Goal: Task Accomplishment & Management: Manage account settings

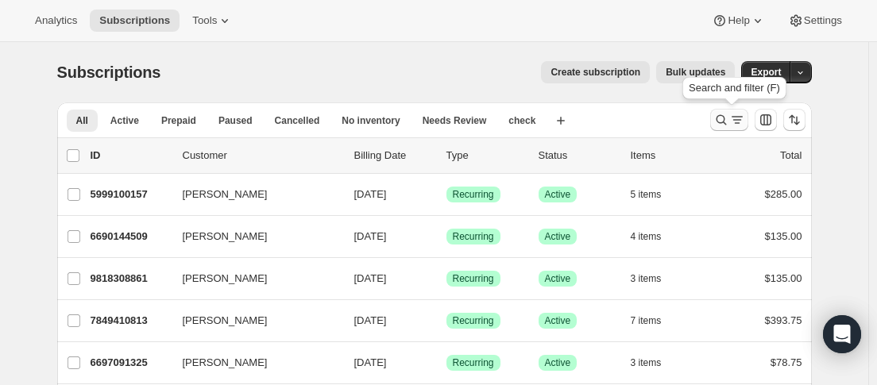
click at [729, 121] on icon "Search and filter results" at bounding box center [721, 120] width 16 height 16
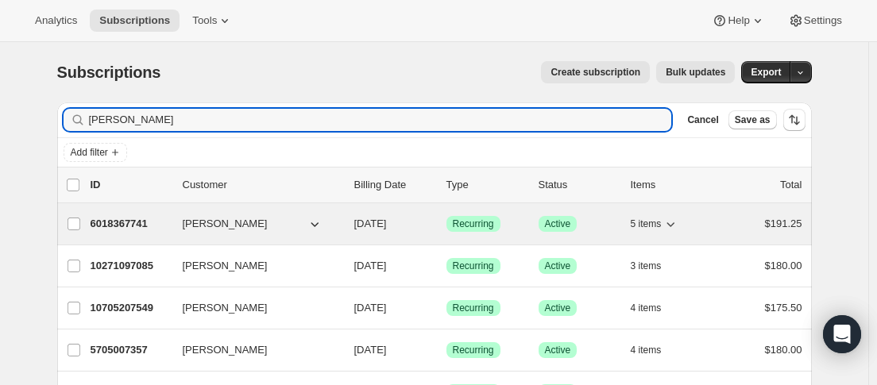
type input "robert"
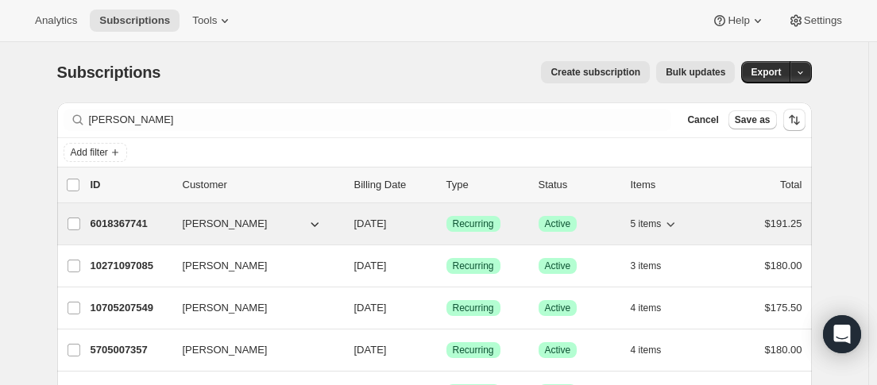
click at [180, 222] on div "6018367741 Robert Vescovo 10/15/2025 Success Recurring Success Active 5 items $…" at bounding box center [447, 224] width 712 height 22
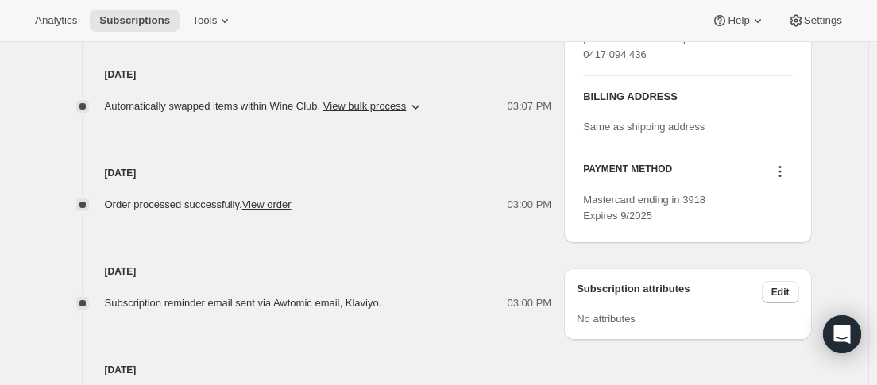
scroll to position [794, 0]
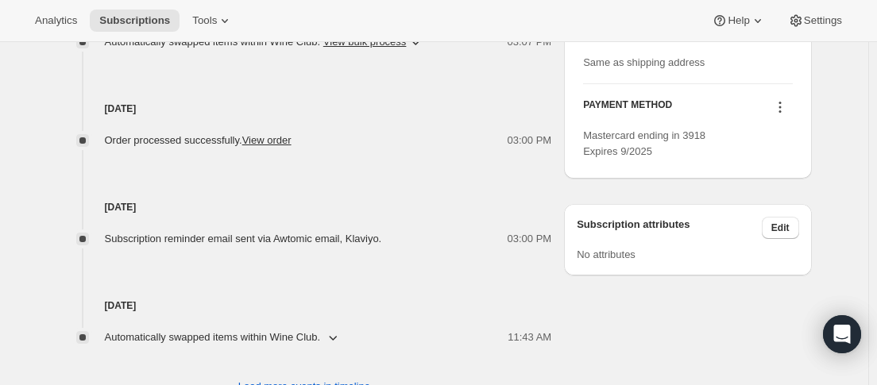
click at [781, 113] on icon at bounding box center [779, 111] width 2 height 2
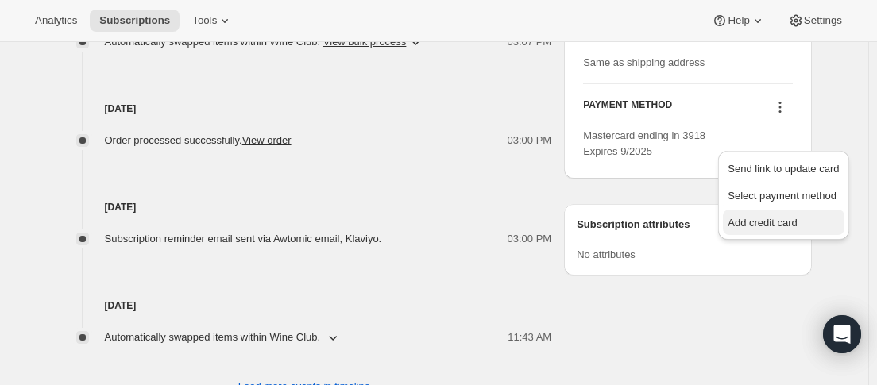
click at [782, 217] on span "Add credit card" at bounding box center [762, 223] width 69 height 12
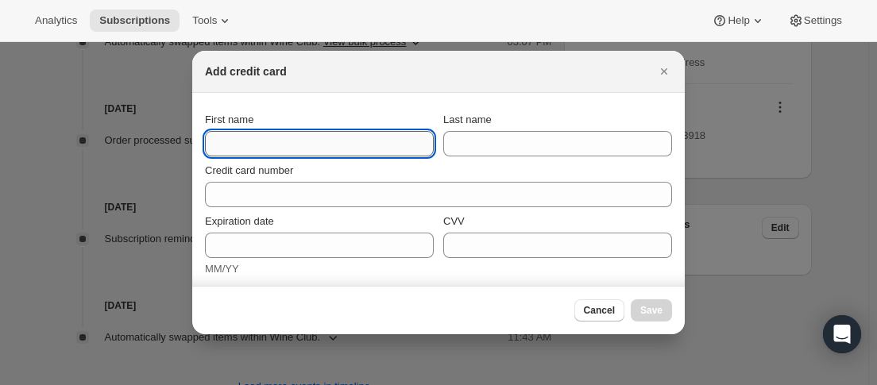
click at [355, 145] on input "First name" at bounding box center [319, 143] width 229 height 25
type input "Robert"
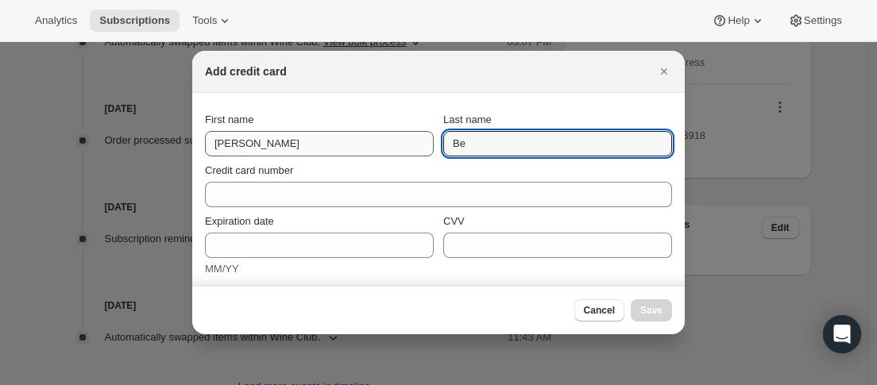
type input "B"
type input "Vescovo"
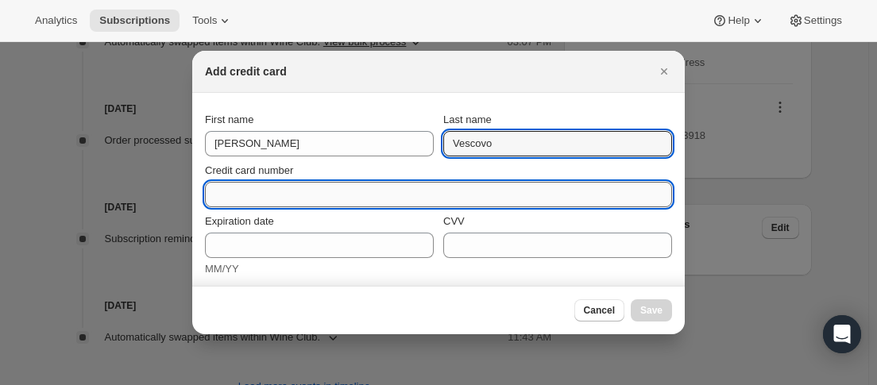
click at [323, 200] on input "Credit card number" at bounding box center [432, 194] width 454 height 25
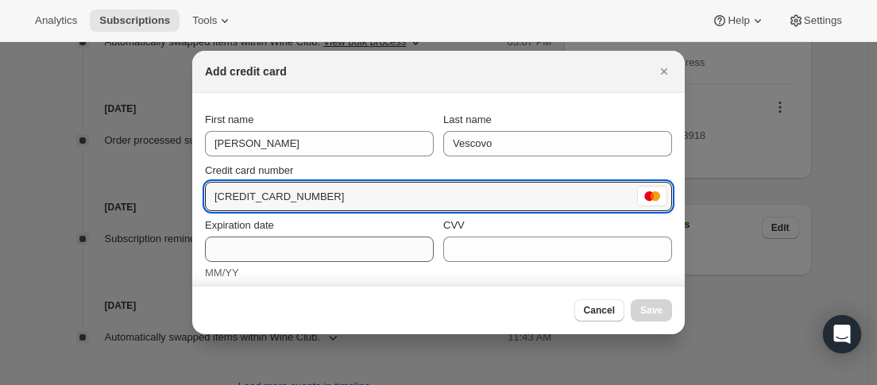
type input "5163 1030 0892 3918"
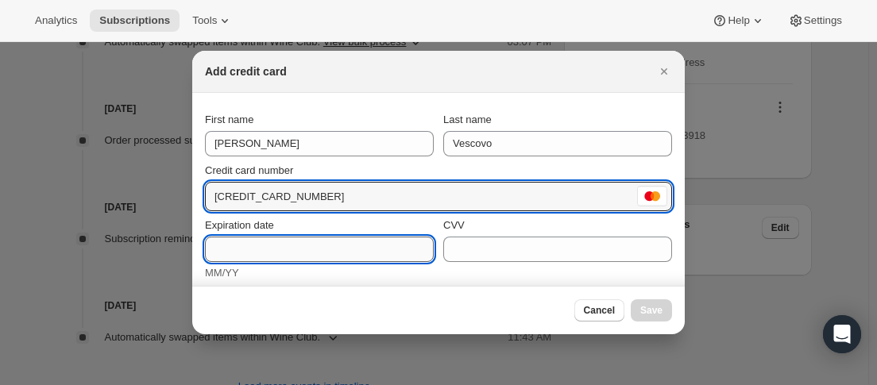
click at [333, 242] on input "Expiration date" at bounding box center [319, 249] width 229 height 25
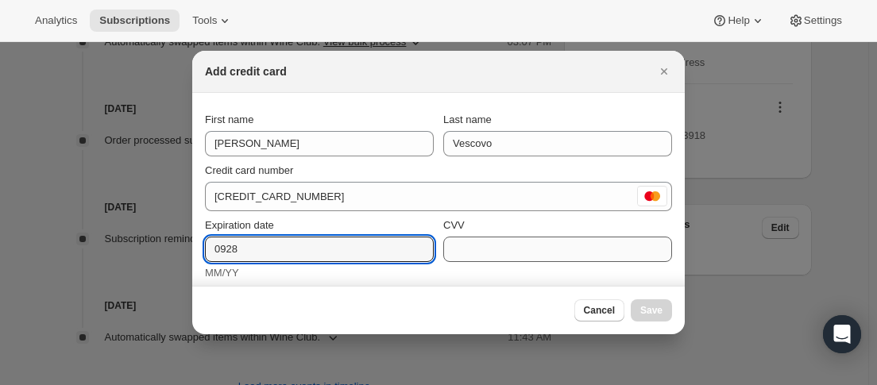
type input "0928"
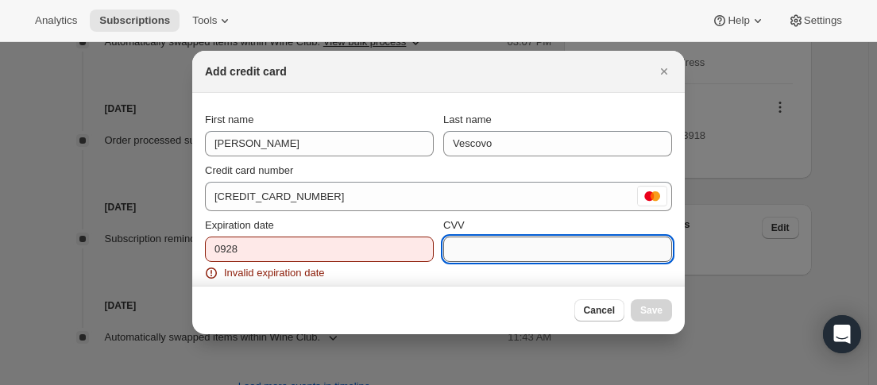
click at [508, 254] on input "CVV" at bounding box center [557, 249] width 229 height 25
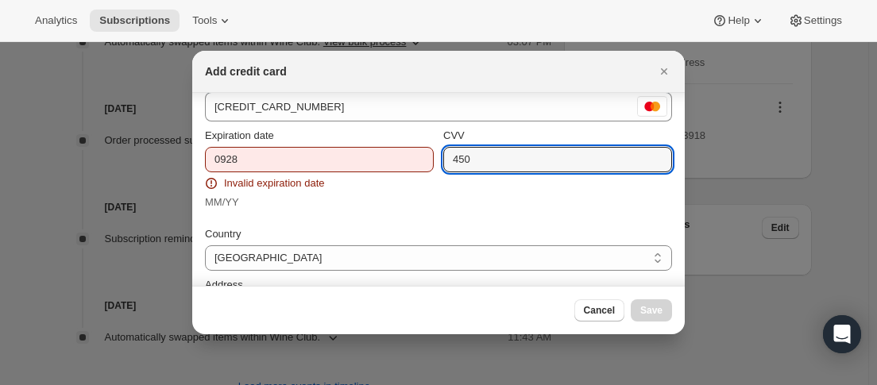
scroll to position [0, 0]
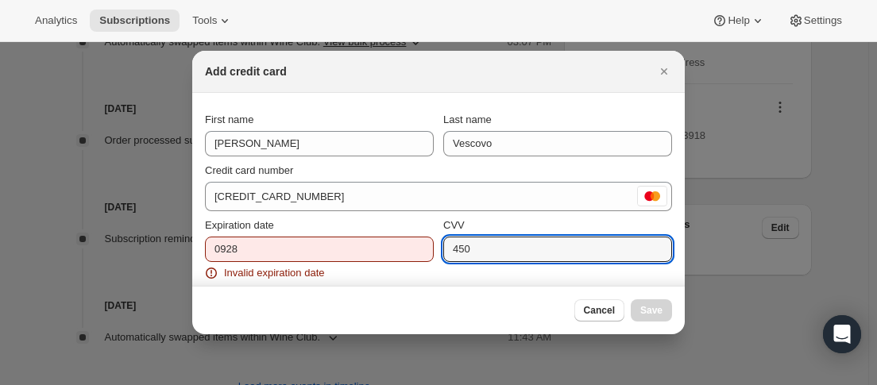
type input "450"
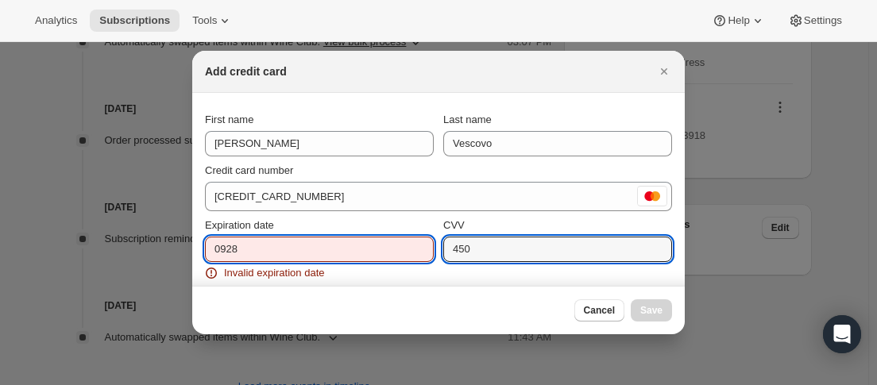
click at [281, 252] on input "0928" at bounding box center [319, 249] width 229 height 25
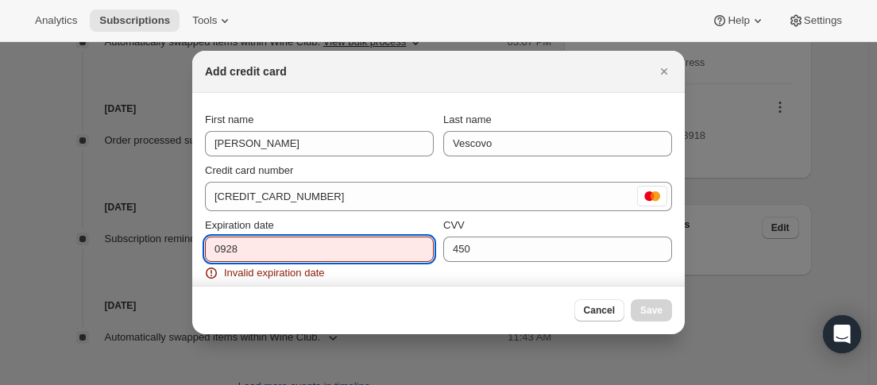
drag, startPoint x: 225, startPoint y: 245, endPoint x: 235, endPoint y: 245, distance: 10.3
click at [226, 245] on input "0928" at bounding box center [319, 249] width 229 height 25
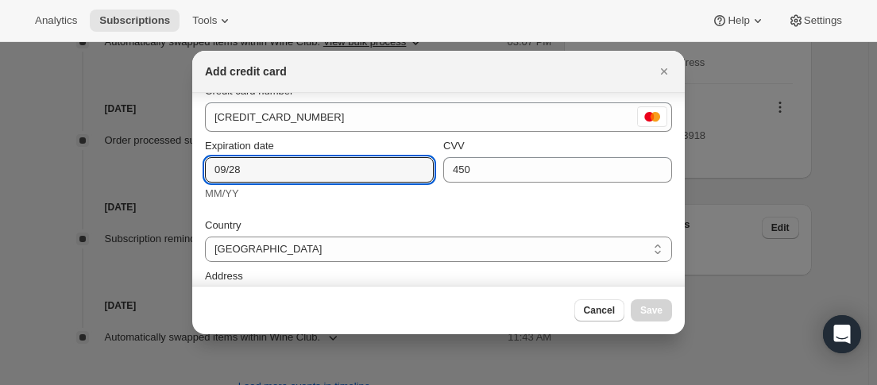
scroll to position [159, 0]
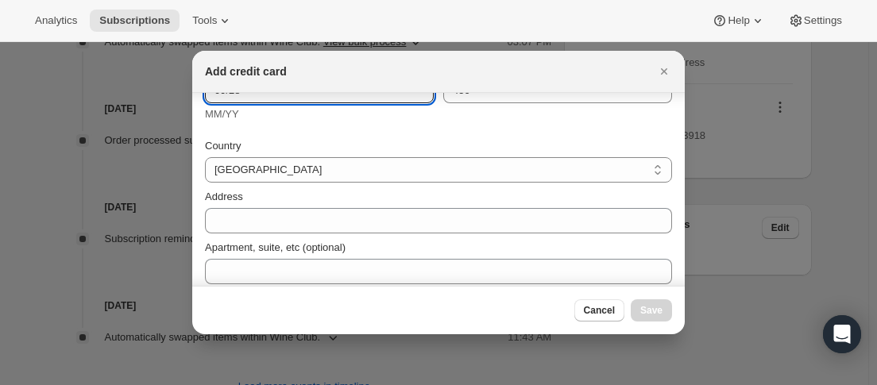
type input "09/28"
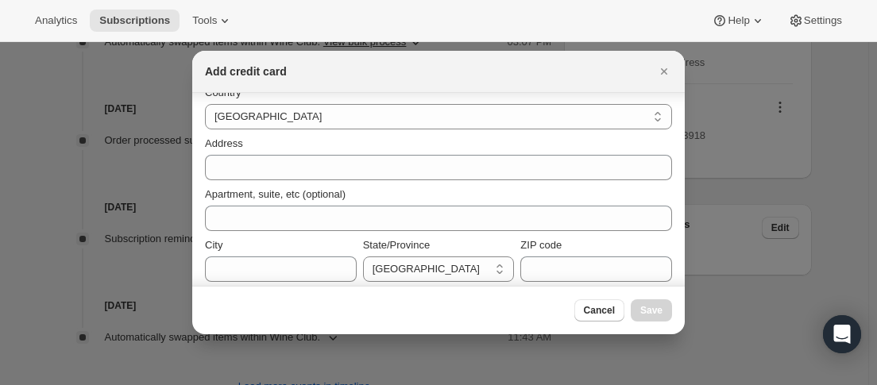
scroll to position [238, 0]
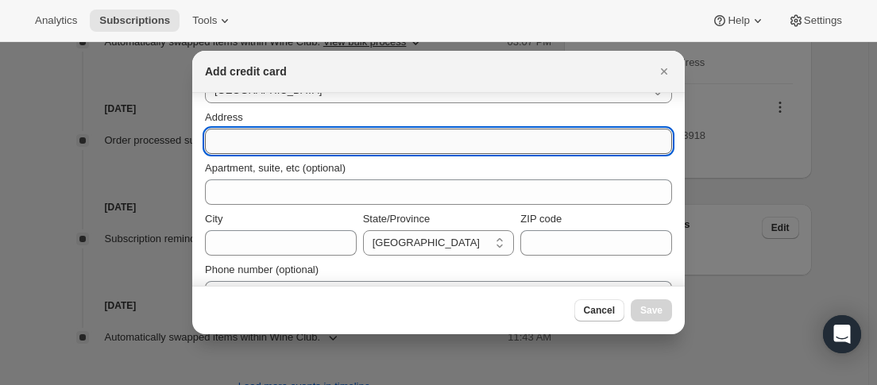
click at [265, 146] on input "Address" at bounding box center [438, 141] width 467 height 25
paste input "3 Brown Place Beechboro WA 6063"
click at [386, 141] on input "3 Brown Place Beechboro WA 6063" at bounding box center [438, 141] width 467 height 25
type input "3 Brown Place Beechboro WA 6063"
click at [455, 245] on select "Australian Capital Territory New South Wales Northern Territory Queensland Sout…" at bounding box center [439, 242] width 152 height 25
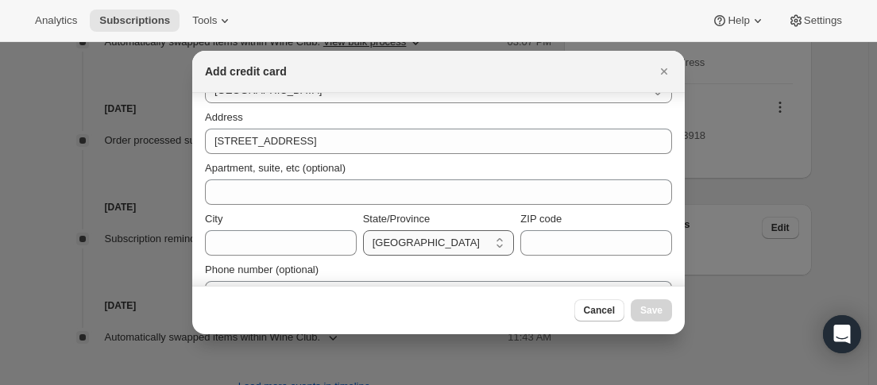
select select "WA"
click at [363, 230] on select "Australian Capital Territory New South Wales Northern Territory Queensland Sout…" at bounding box center [439, 242] width 152 height 25
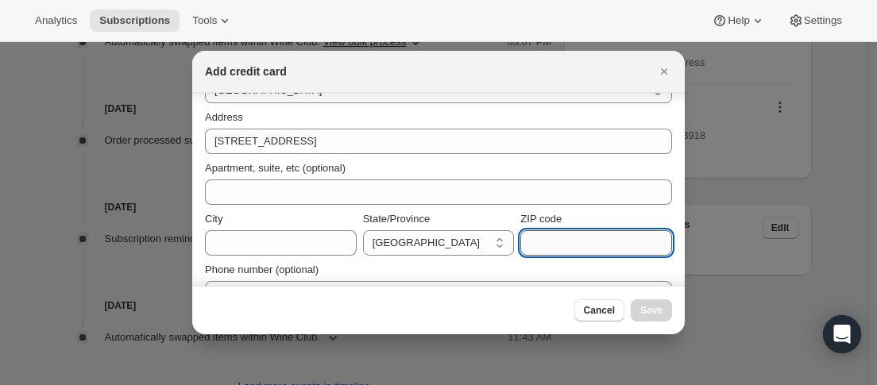
click at [562, 235] on input "ZIP code" at bounding box center [596, 242] width 152 height 25
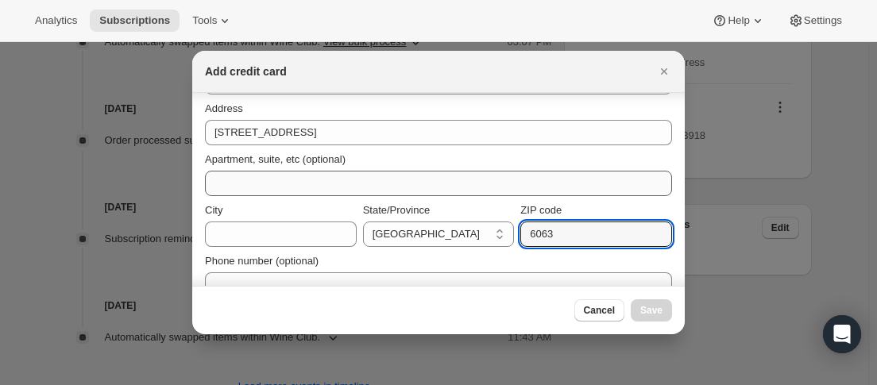
scroll to position [271, 0]
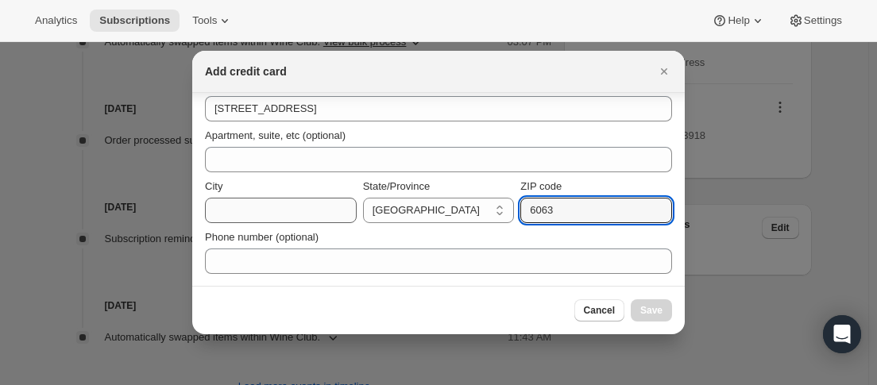
type input "6063"
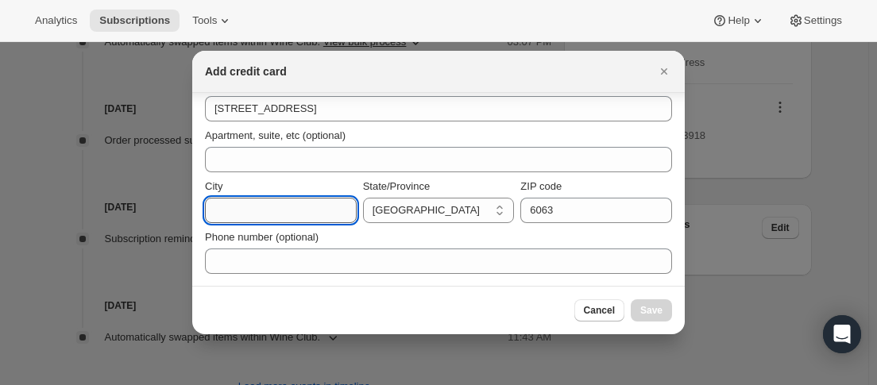
click at [311, 202] on input "City" at bounding box center [281, 210] width 152 height 25
type input "perth"
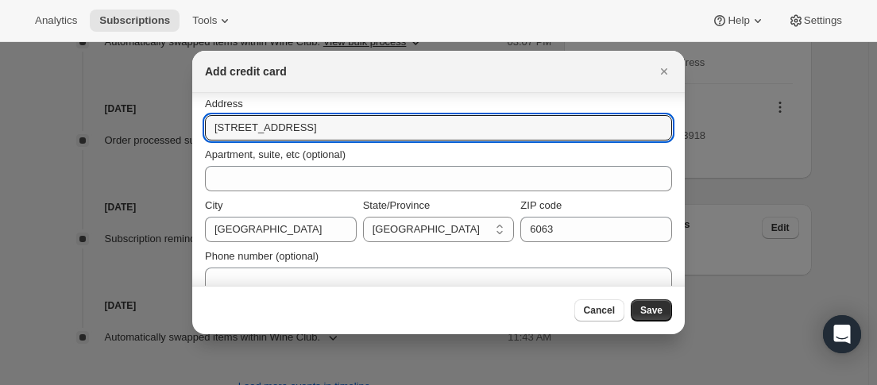
scroll to position [249, 0]
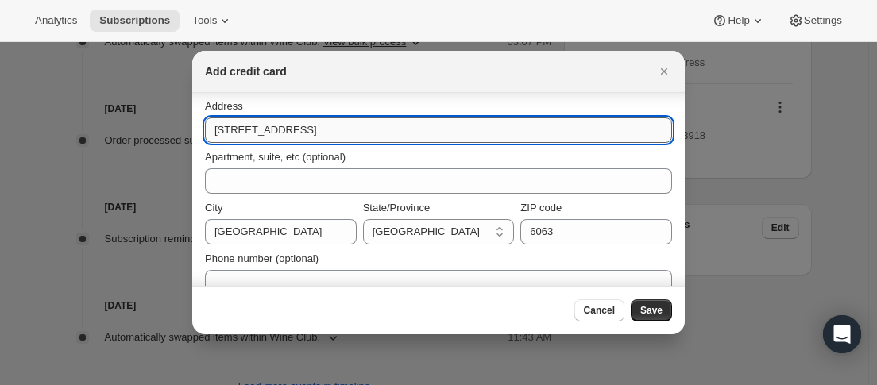
drag, startPoint x: 404, startPoint y: 112, endPoint x: 335, endPoint y: 118, distance: 68.5
click at [335, 118] on input "3 Brown Place Beechboro WA 6063" at bounding box center [438, 130] width 467 height 25
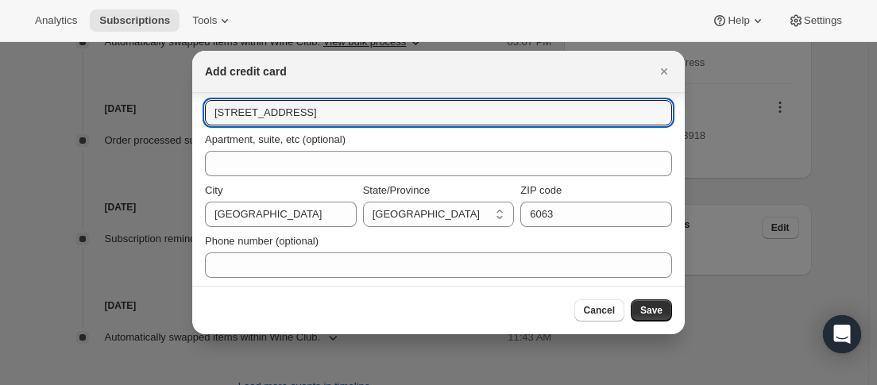
scroll to position [271, 0]
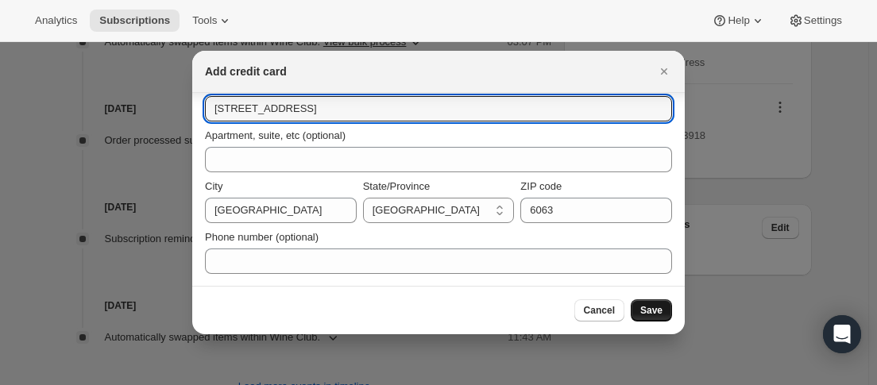
type input "3 Brown Place Beechboro"
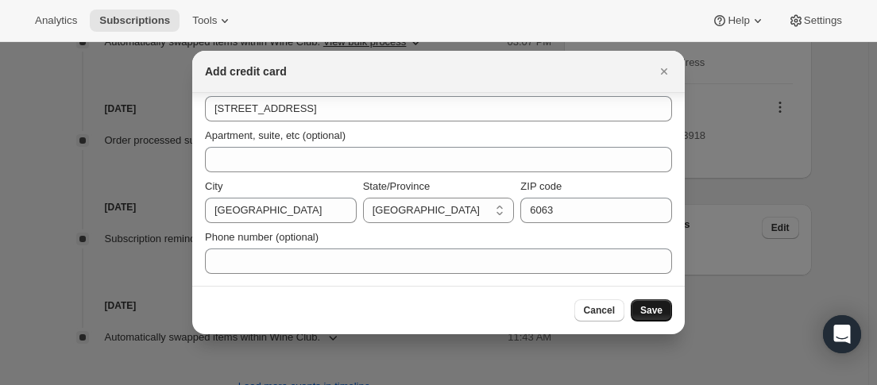
click at [642, 303] on button "Save" at bounding box center [651, 310] width 41 height 22
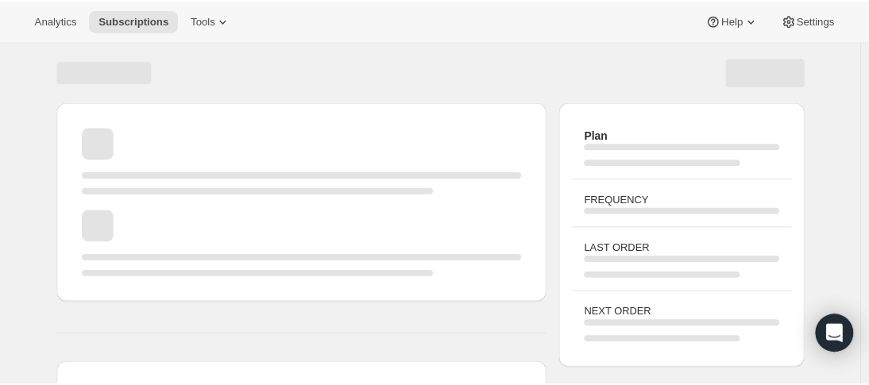
scroll to position [333, 0]
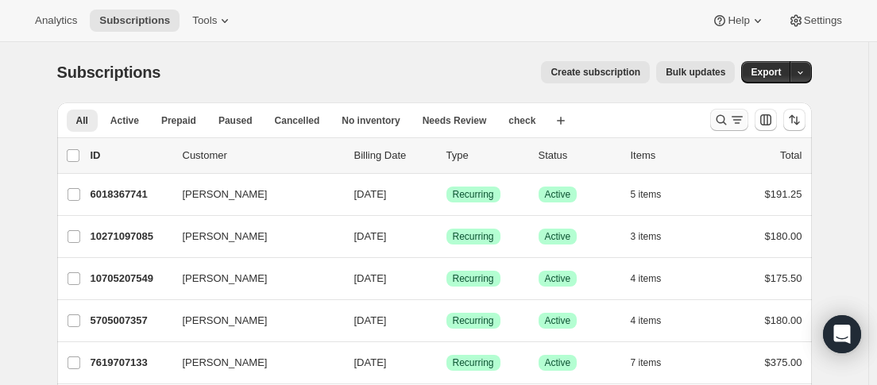
click at [722, 121] on icon "Search and filter results" at bounding box center [721, 120] width 16 height 16
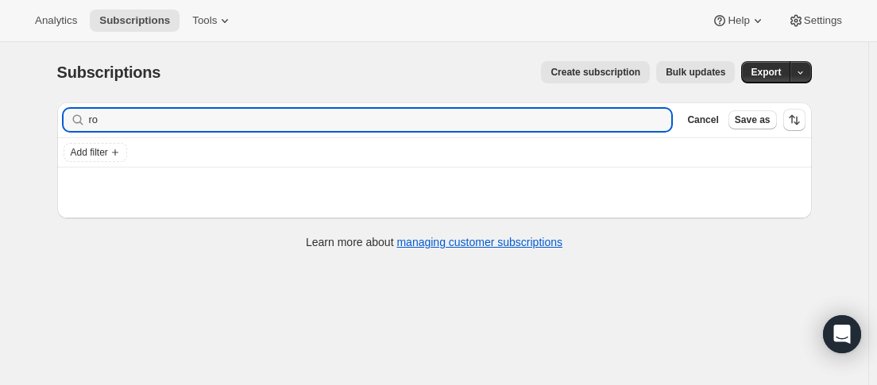
type input "r"
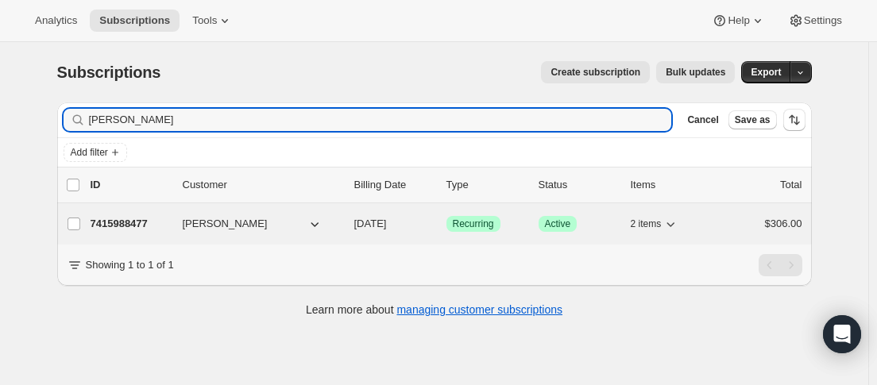
type input "[PERSON_NAME]"
click at [167, 228] on p "7415988477" at bounding box center [130, 224] width 79 height 16
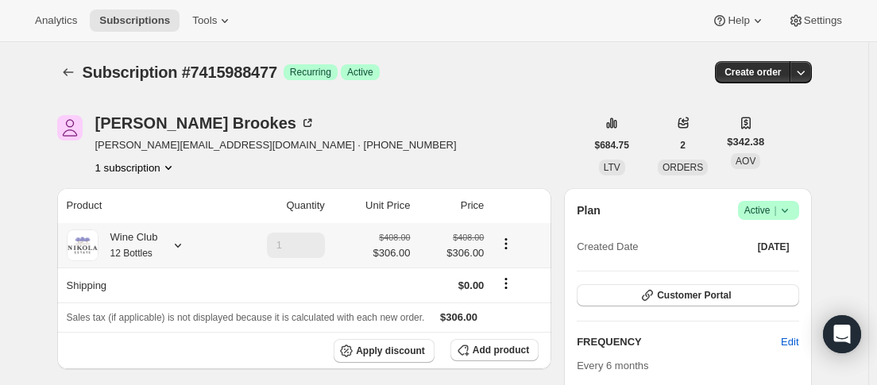
click at [179, 248] on icon at bounding box center [178, 246] width 16 height 16
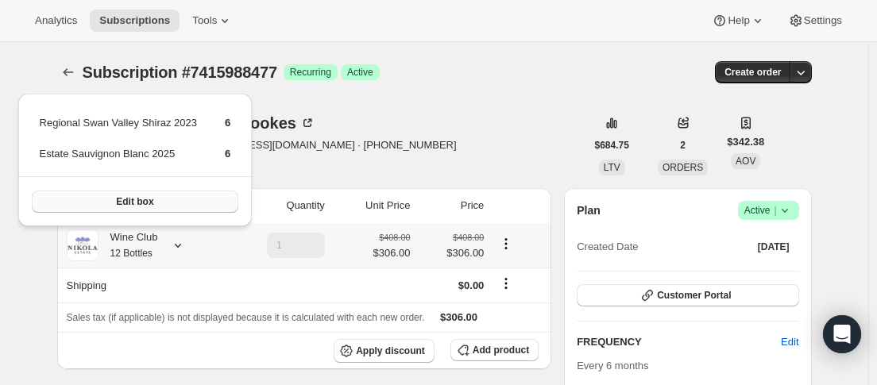
click at [181, 205] on button "Edit box" at bounding box center [135, 202] width 207 height 22
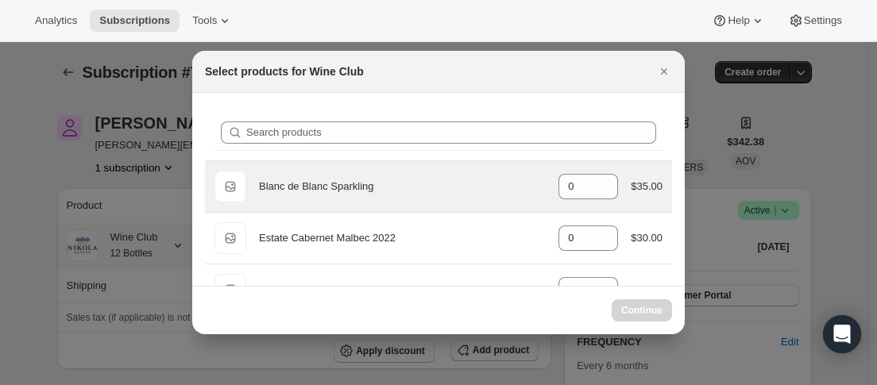
select select "gid://shopify/ProductVariant/43889390125309"
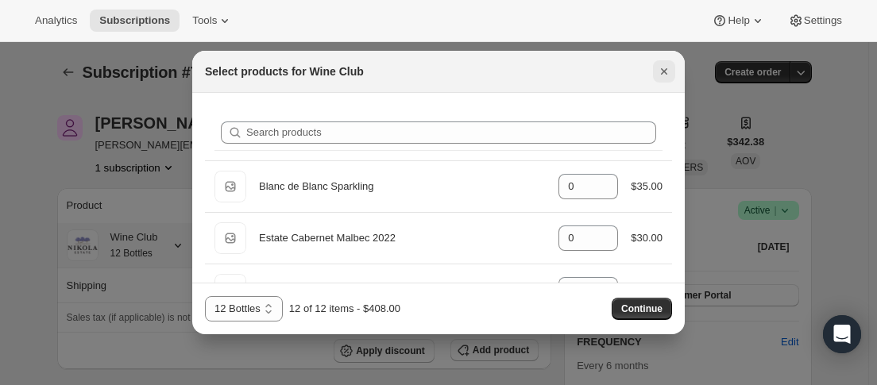
click at [662, 73] on icon "Close" at bounding box center [664, 72] width 16 height 16
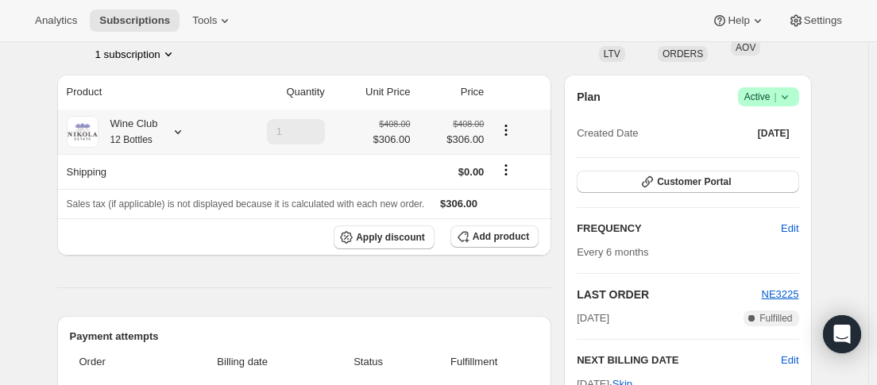
scroll to position [79, 0]
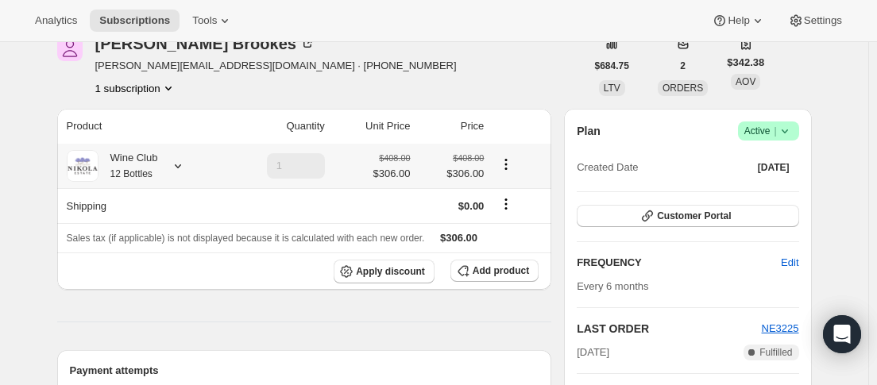
click at [177, 168] on icon at bounding box center [178, 166] width 16 height 16
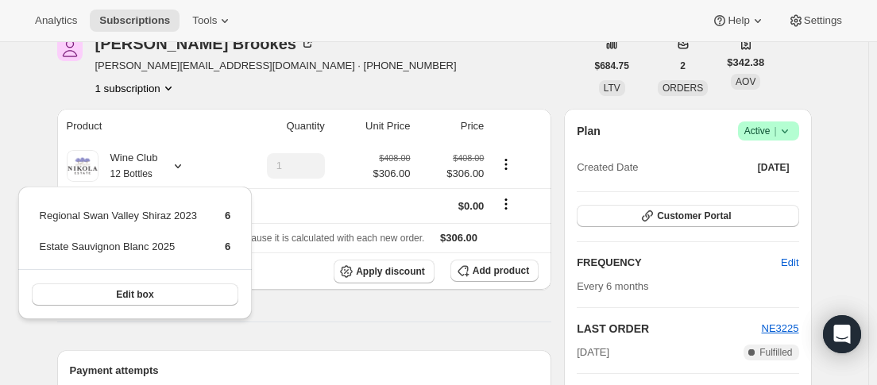
drag, startPoint x: 434, startPoint y: 57, endPoint x: 187, endPoint y: 195, distance: 282.7
click at [435, 57] on div "Anne- Marie Brookes anne-marie.brookes@bigpond.com · +61419105466 1 subscription" at bounding box center [321, 66] width 528 height 60
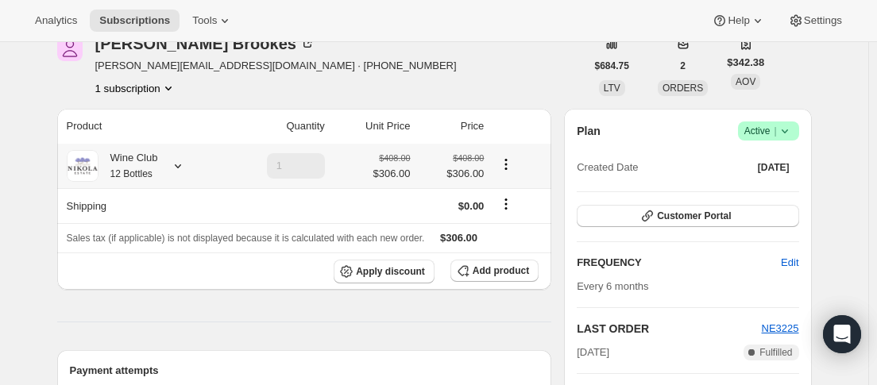
click at [182, 167] on icon at bounding box center [178, 166] width 16 height 16
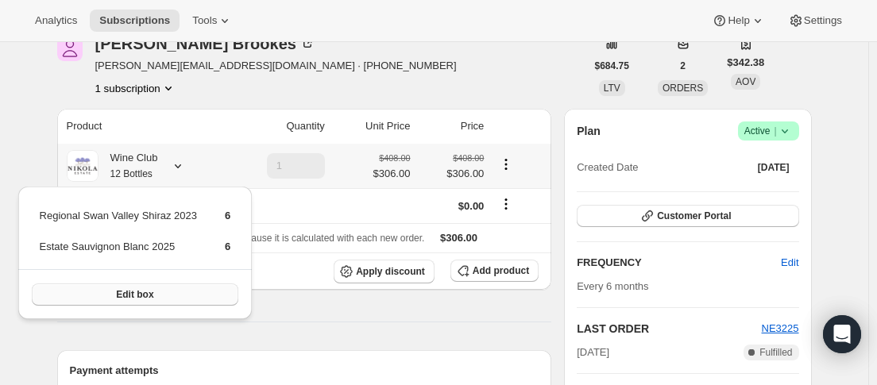
click at [153, 291] on button "Edit box" at bounding box center [135, 295] width 207 height 22
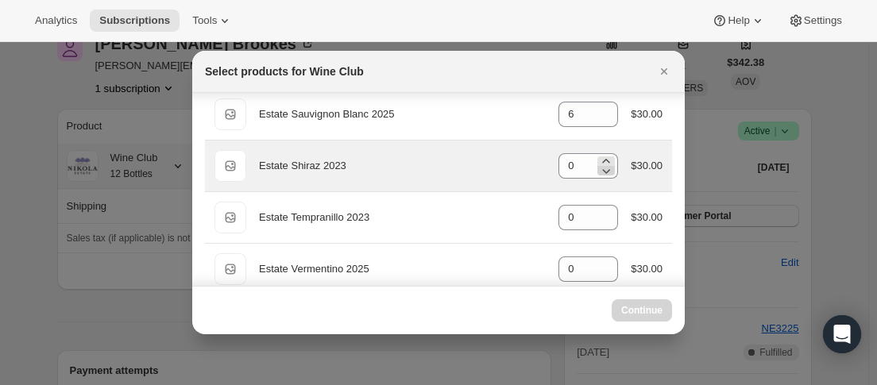
scroll to position [397, 0]
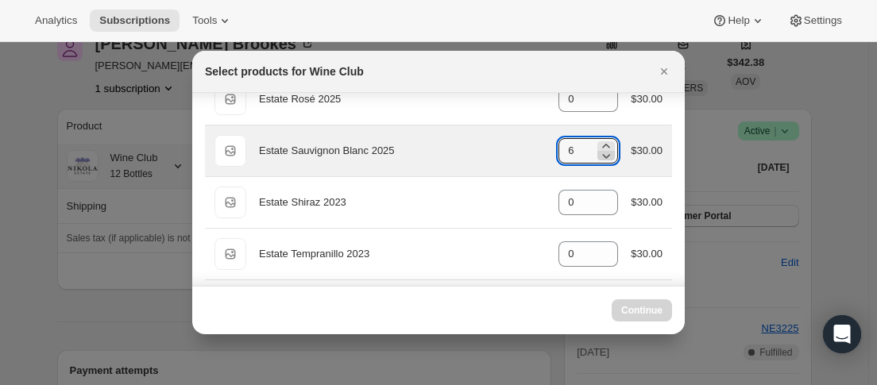
click at [602, 154] on icon ":rbm:" at bounding box center [606, 156] width 16 height 16
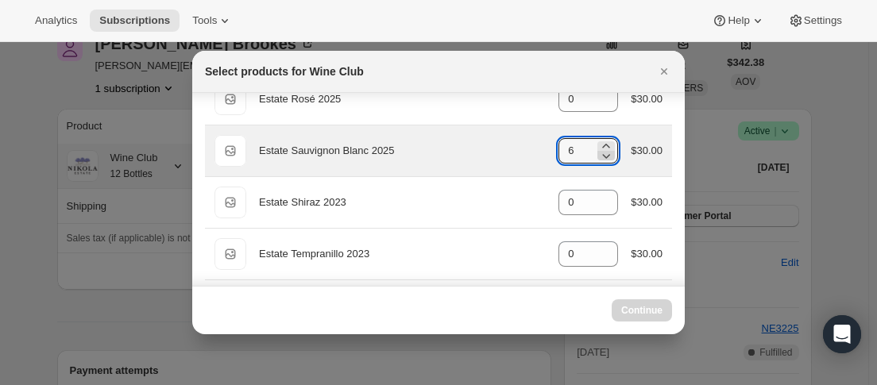
click at [602, 154] on icon ":rbm:" at bounding box center [606, 156] width 16 height 16
click at [603, 158] on icon ":rbm:" at bounding box center [607, 156] width 8 height 5
type input "6"
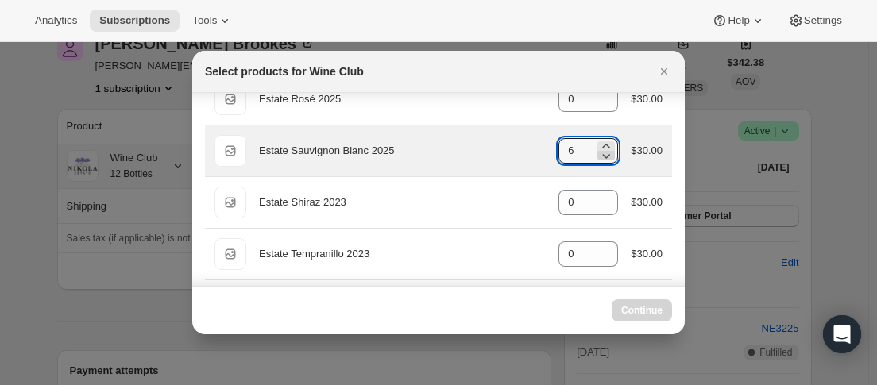
select select "gid://shopify/ProductVariant/43889390125309"
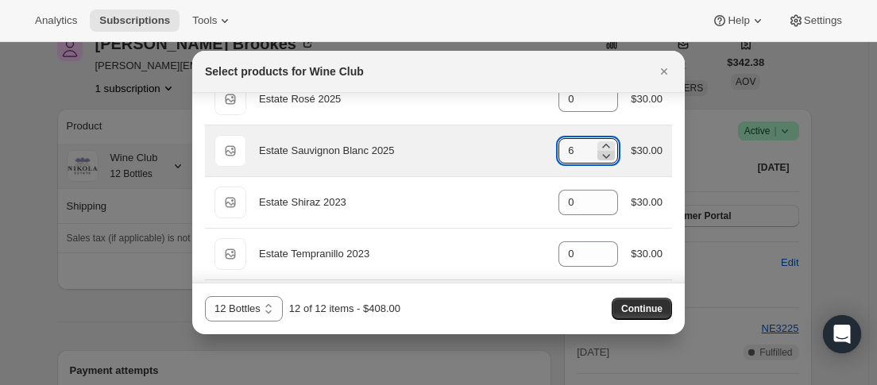
click at [603, 158] on icon ":rbm:" at bounding box center [607, 156] width 8 height 5
click at [598, 156] on icon ":rbm:" at bounding box center [606, 156] width 16 height 16
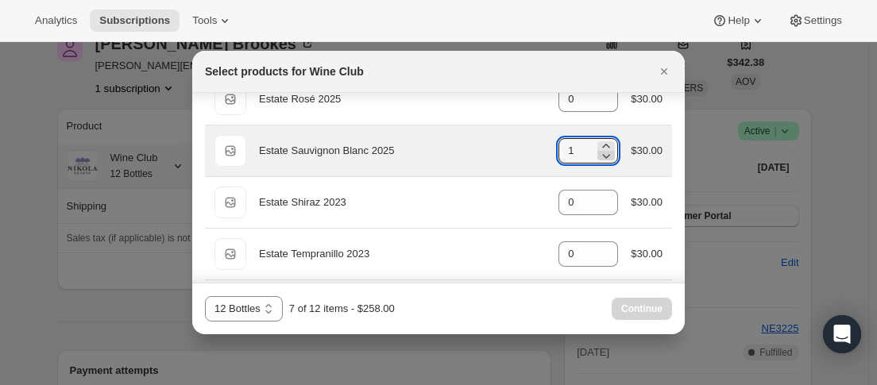
click at [598, 156] on icon ":rbm:" at bounding box center [606, 156] width 16 height 16
type input "0"
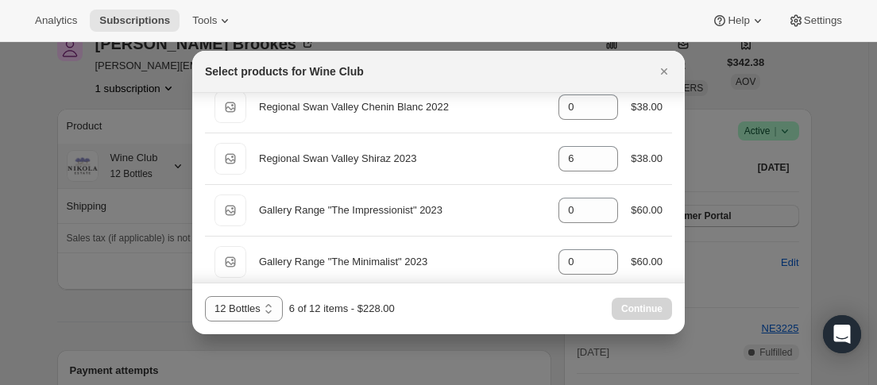
scroll to position [1192, 0]
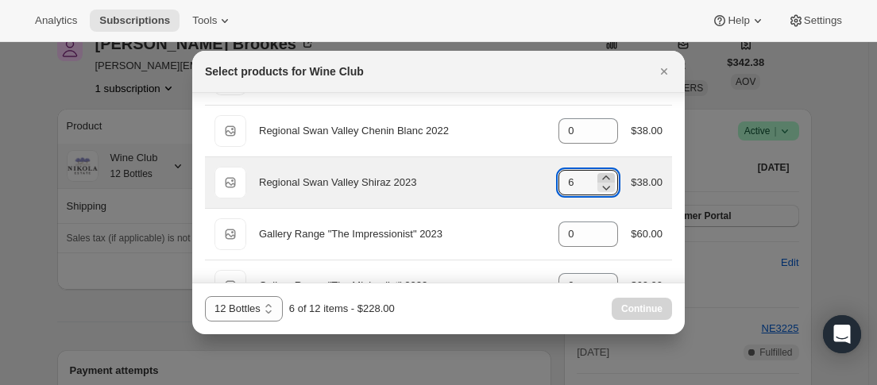
click at [601, 178] on icon ":rbm:" at bounding box center [606, 178] width 16 height 16
click at [601, 186] on icon ":rbm:" at bounding box center [606, 188] width 16 height 16
click at [600, 187] on icon ":rbm:" at bounding box center [606, 188] width 16 height 16
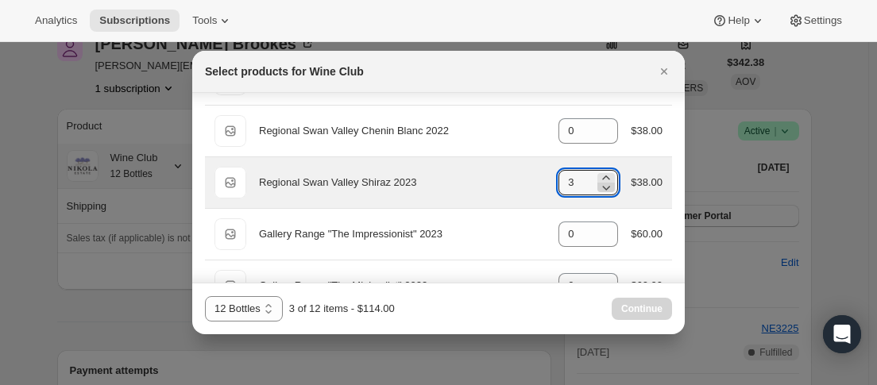
click at [600, 187] on icon ":rbm:" at bounding box center [606, 188] width 16 height 16
type input "0"
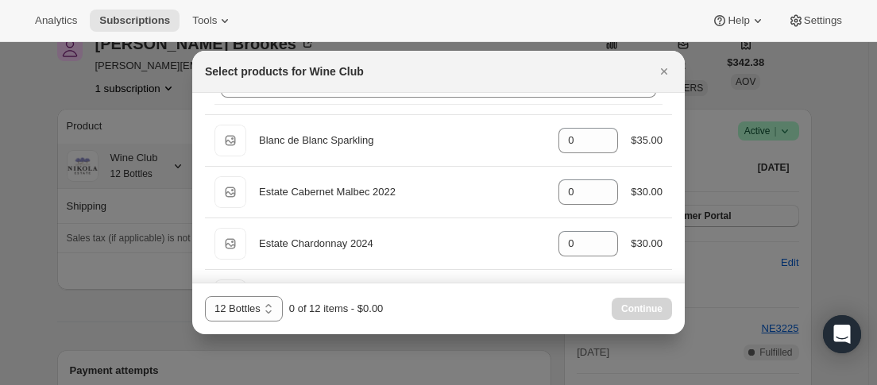
scroll to position [0, 0]
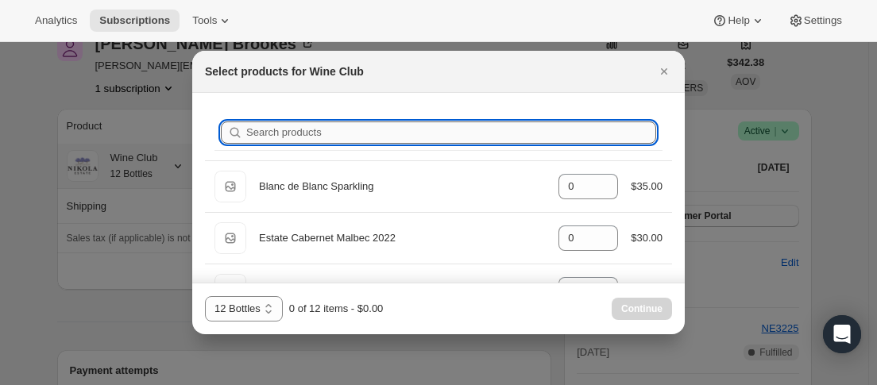
click at [388, 139] on input "Search products" at bounding box center [451, 133] width 410 height 22
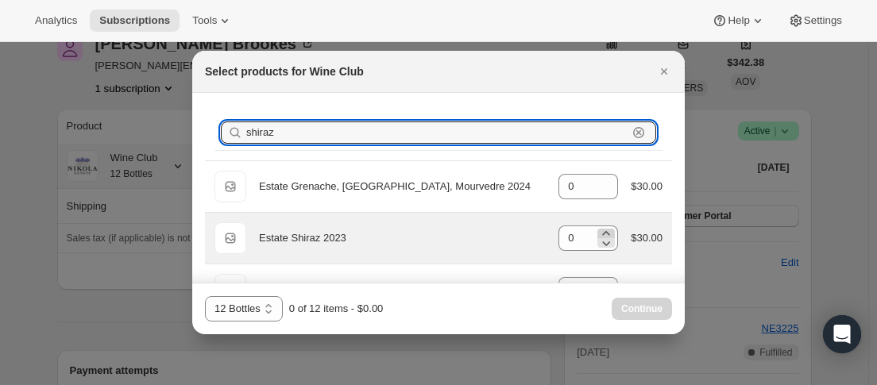
type input "shiraz"
click at [601, 231] on icon ":rbm:" at bounding box center [606, 234] width 16 height 16
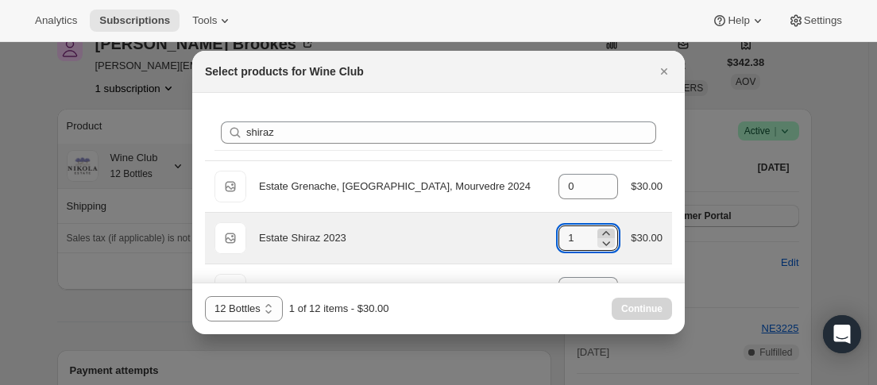
click at [601, 231] on icon ":rbm:" at bounding box center [606, 234] width 16 height 16
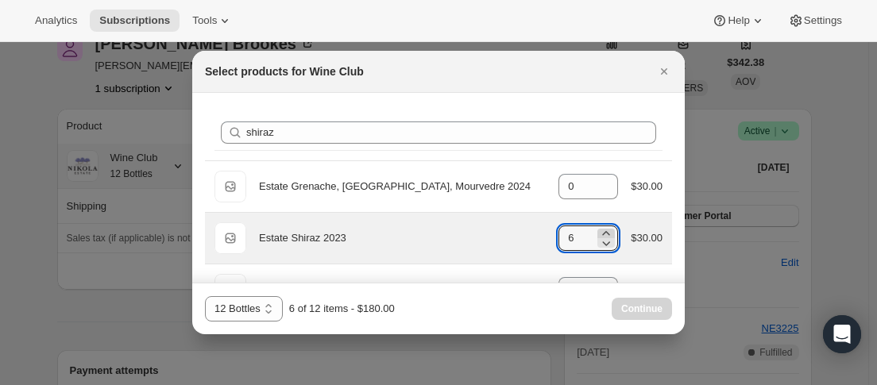
click at [601, 231] on icon ":rbm:" at bounding box center [606, 234] width 16 height 16
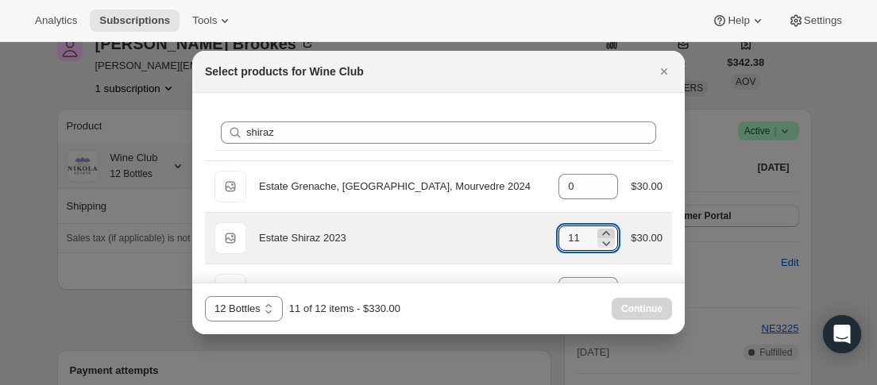
click at [601, 231] on icon ":rbm:" at bounding box center [606, 234] width 16 height 16
type input "12"
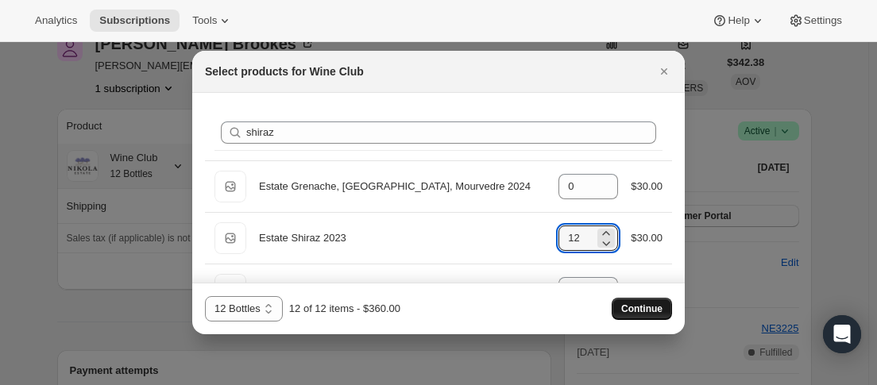
click at [629, 306] on span "Continue" at bounding box center [641, 309] width 41 height 13
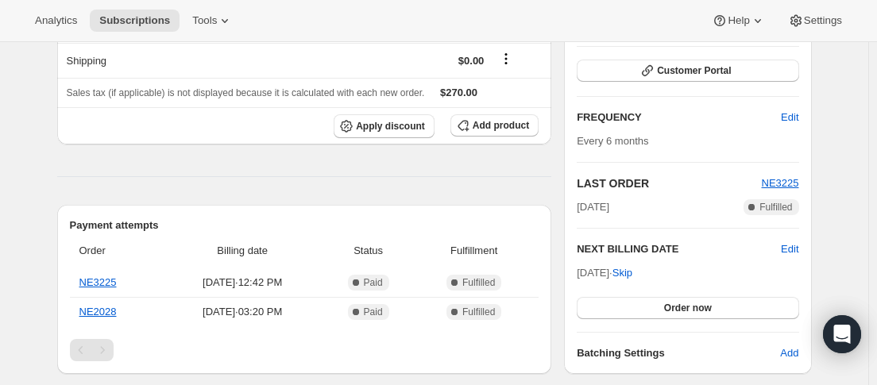
scroll to position [397, 0]
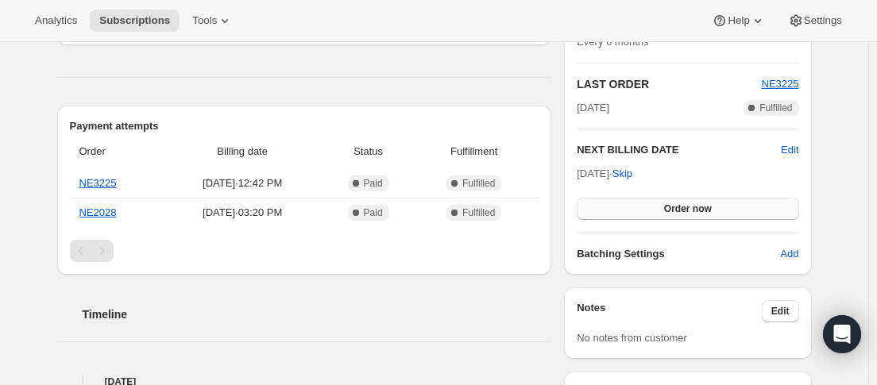
click at [661, 206] on button "Order now" at bounding box center [688, 209] width 222 height 22
click at [661, 206] on span "Click to confirm" at bounding box center [687, 209] width 72 height 13
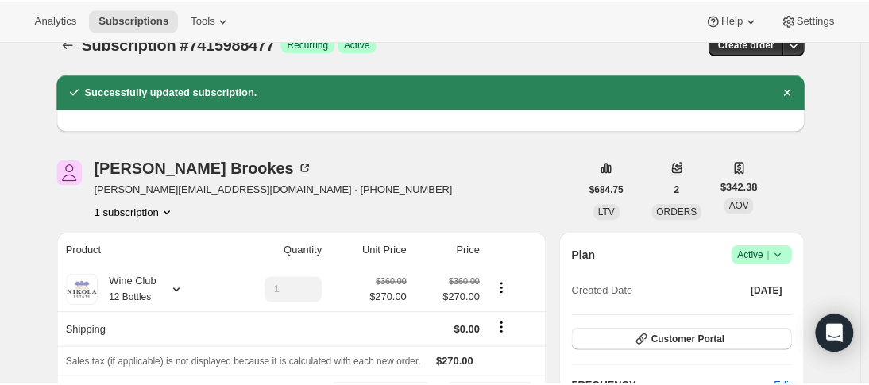
scroll to position [0, 0]
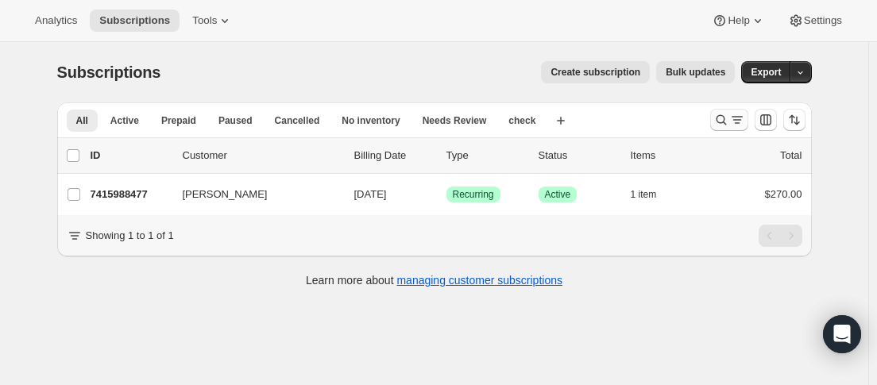
click at [724, 118] on icon "Search and filter results" at bounding box center [721, 120] width 16 height 16
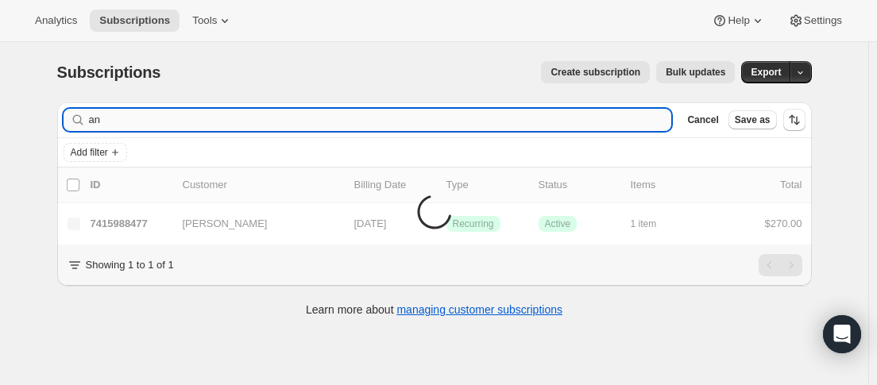
type input "a"
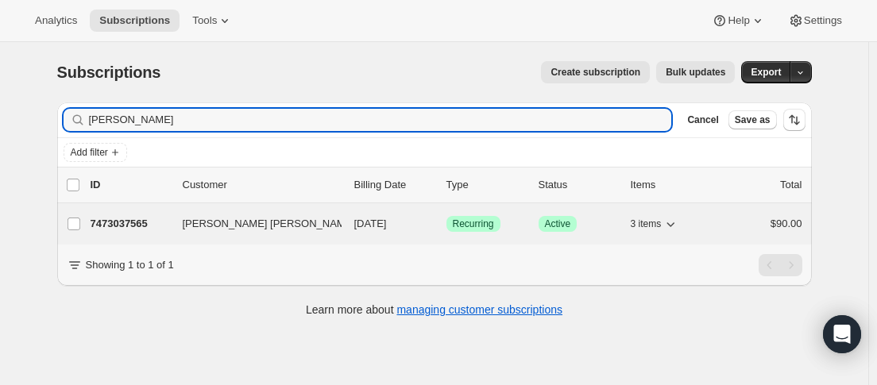
type input "[PERSON_NAME]"
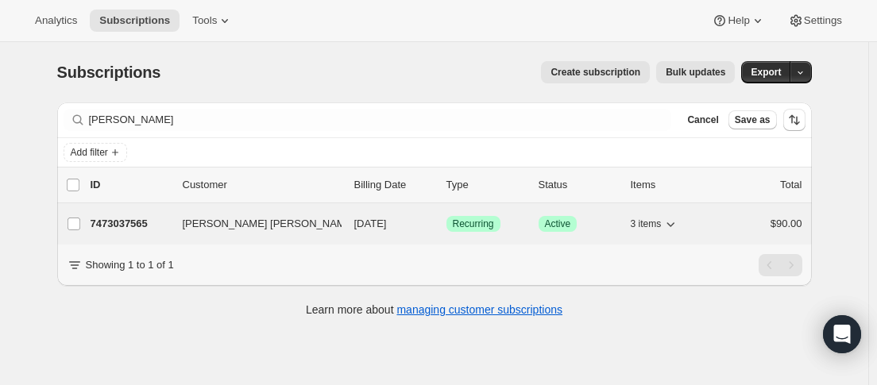
click at [177, 219] on div "7473037565 [PERSON_NAME] [PERSON_NAME] [DATE] Success Recurring Success Active …" at bounding box center [447, 224] width 712 height 22
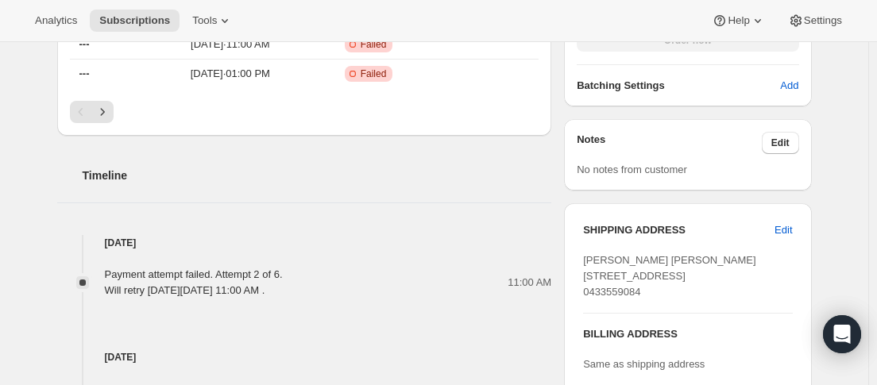
scroll to position [477, 0]
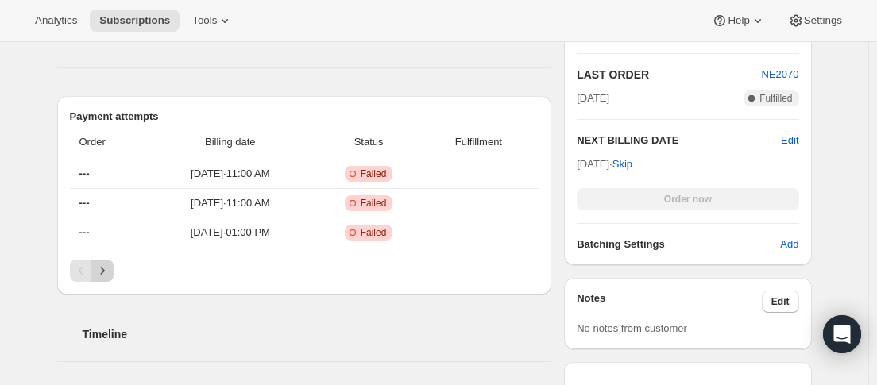
click at [110, 269] on icon "Next" at bounding box center [103, 271] width 16 height 16
click at [109, 273] on icon "Next" at bounding box center [103, 271] width 16 height 16
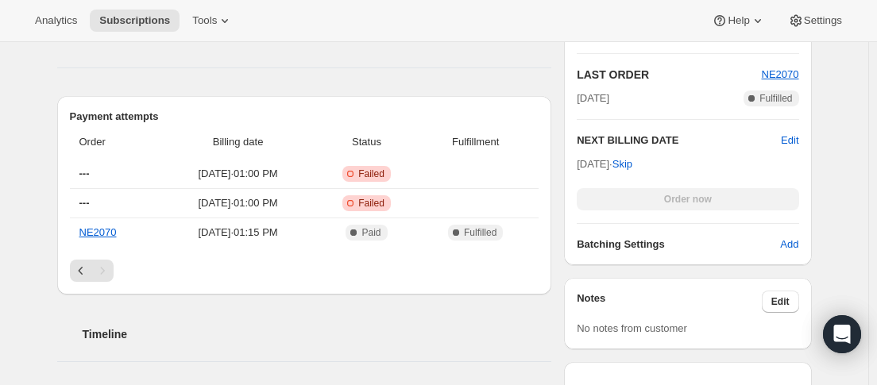
click at [109, 274] on div "Pagination" at bounding box center [102, 271] width 22 height 22
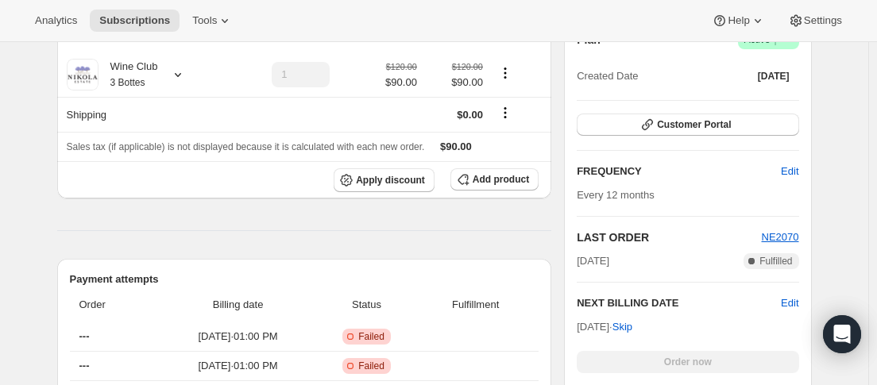
scroll to position [79, 0]
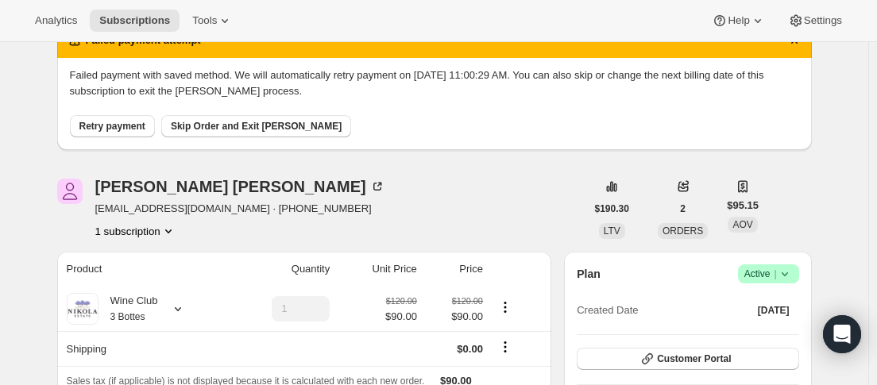
click at [782, 276] on icon at bounding box center [785, 274] width 16 height 16
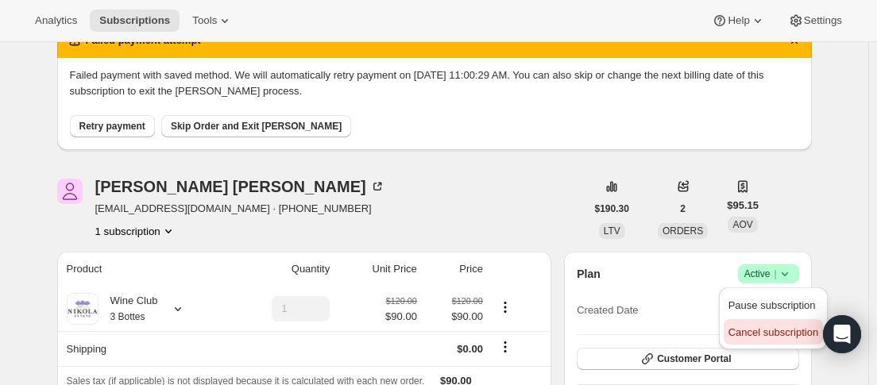
click at [766, 323] on button "Cancel subscription" at bounding box center [773, 331] width 99 height 25
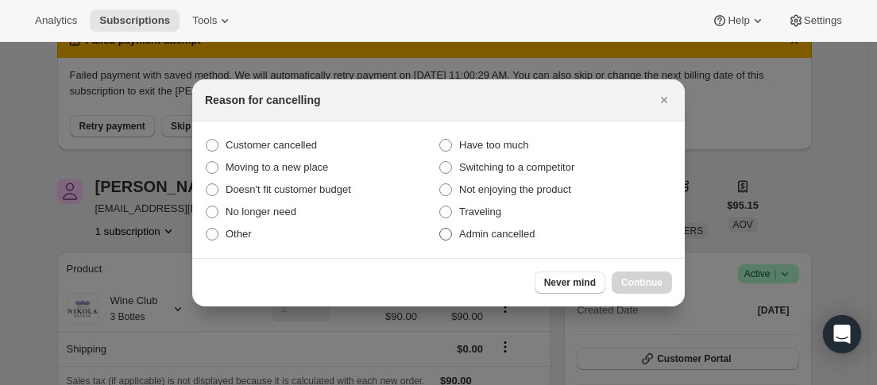
click at [517, 232] on span "Admin cancelled" at bounding box center [496, 234] width 75 height 12
click at [440, 229] on input "Admin cancelled" at bounding box center [439, 228] width 1 height 1
radio input "true"
click at [658, 290] on button "Continue" at bounding box center [642, 283] width 60 height 22
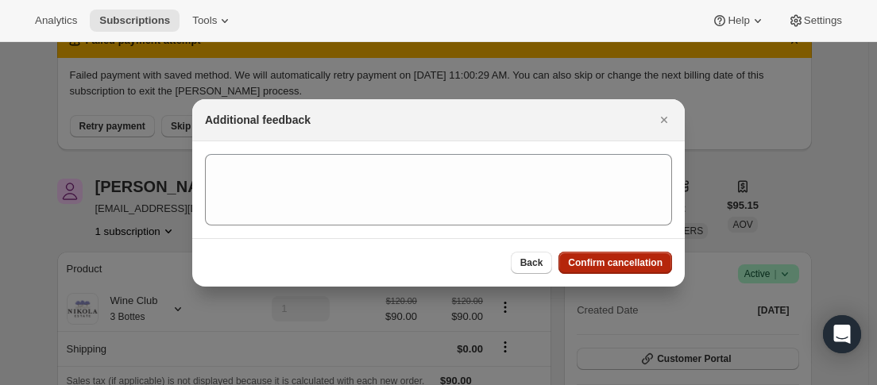
click at [630, 264] on span "Confirm cancellation" at bounding box center [615, 263] width 95 height 13
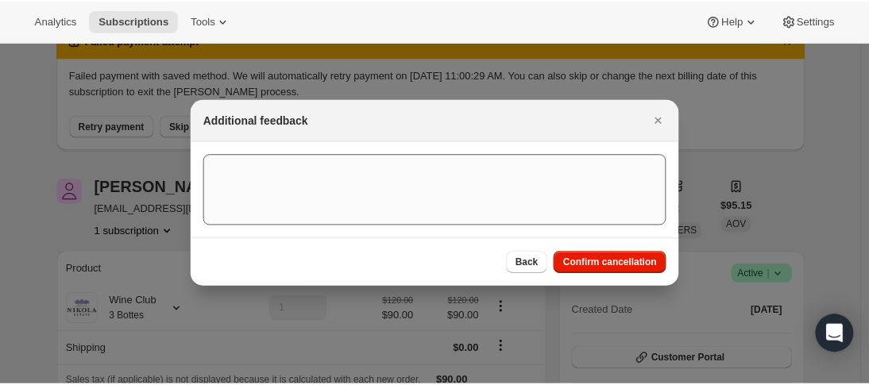
scroll to position [79, 0]
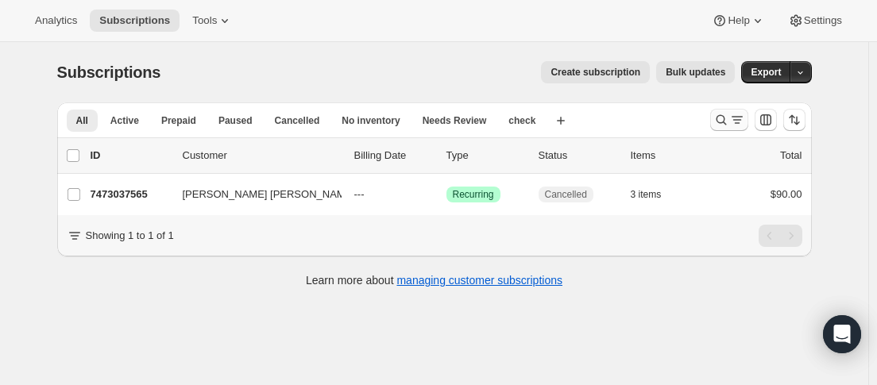
click at [719, 121] on icon "Search and filter results" at bounding box center [721, 120] width 16 height 16
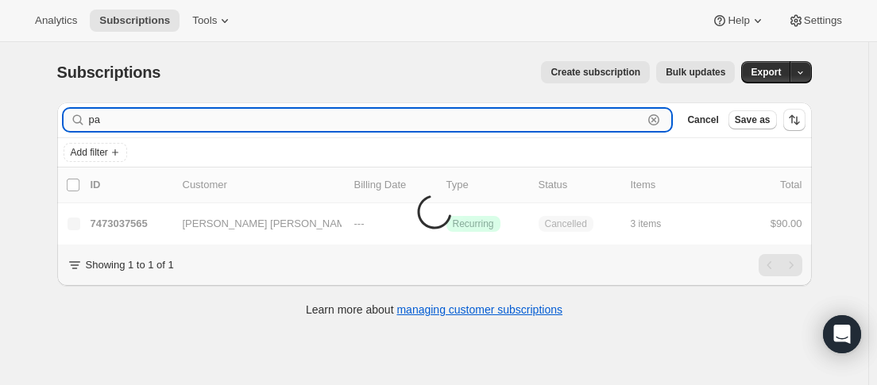
type input "p"
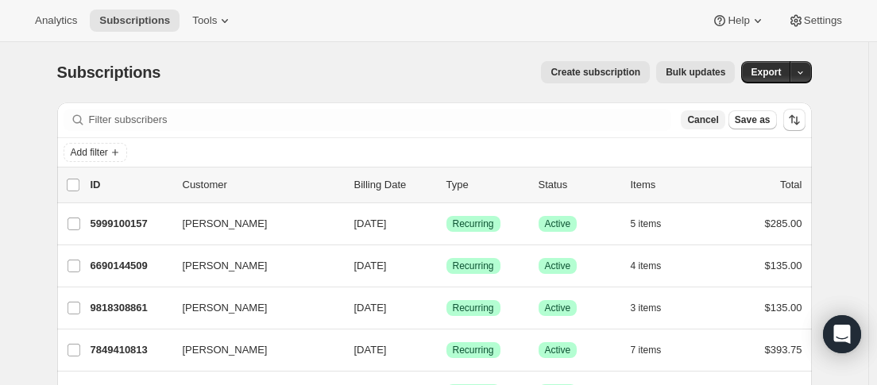
click at [718, 124] on span "Cancel" at bounding box center [702, 120] width 31 height 13
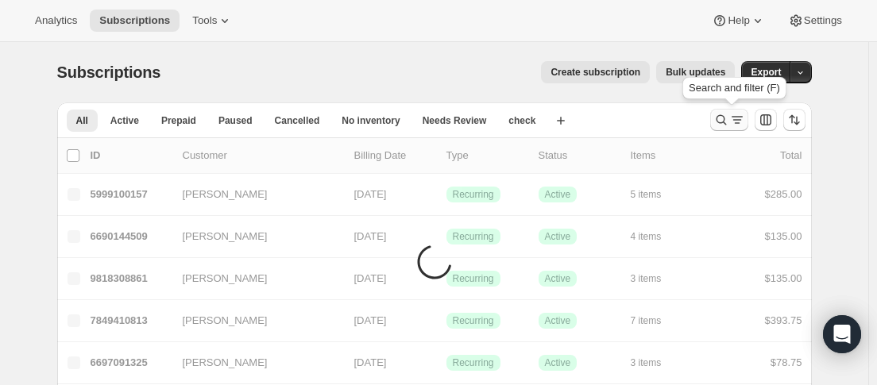
click at [721, 120] on icon "Search and filter results" at bounding box center [721, 120] width 16 height 16
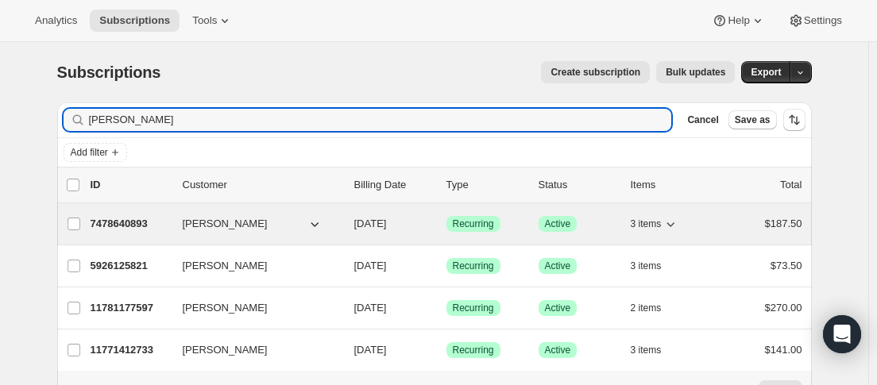
type input "joshua"
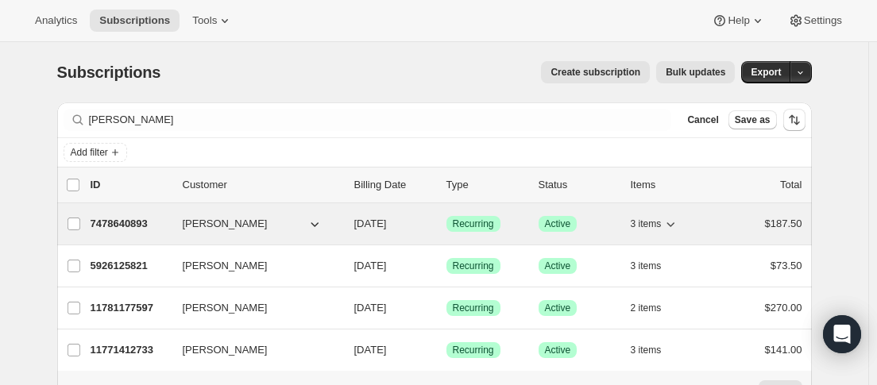
click at [177, 226] on div "7478640893 Joshua Mullane 11/07/2025 Success Recurring Success Active 3 items $…" at bounding box center [447, 224] width 712 height 22
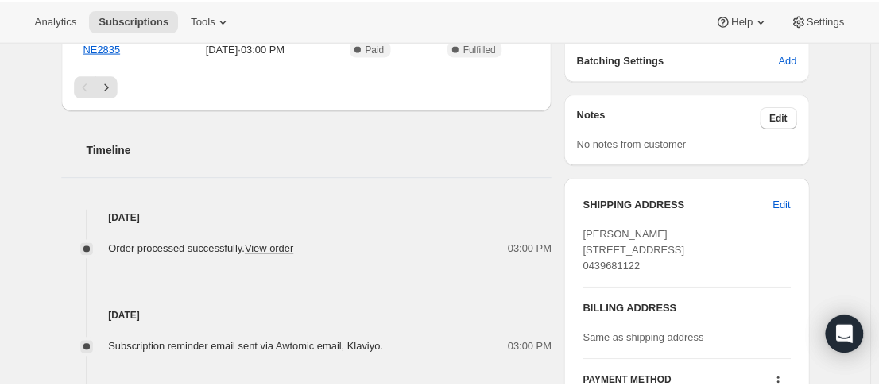
scroll to position [318, 0]
